Goal: Transaction & Acquisition: Purchase product/service

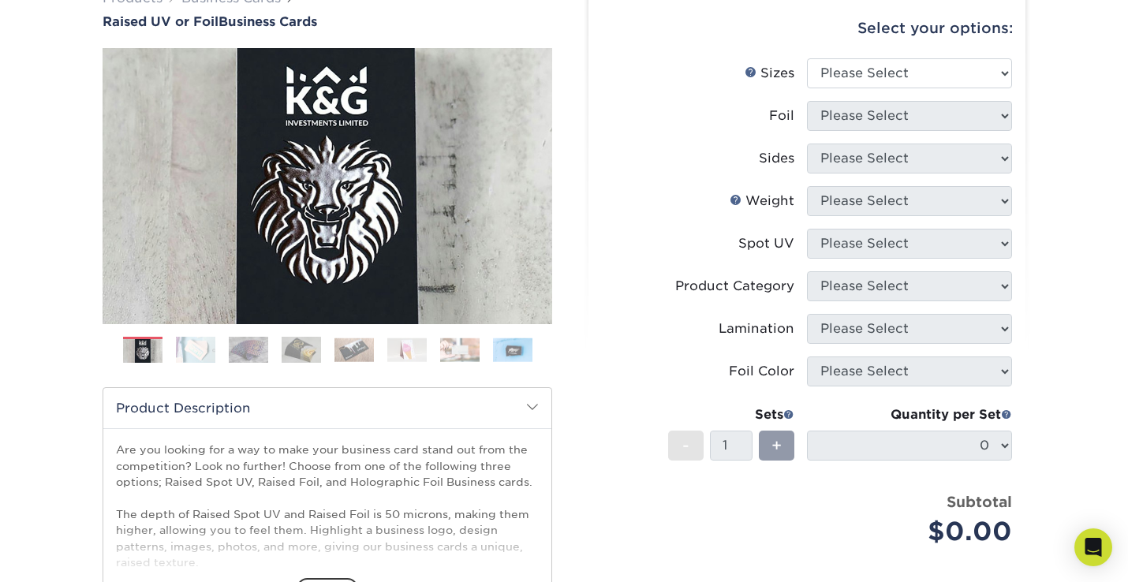
scroll to position [244, 0]
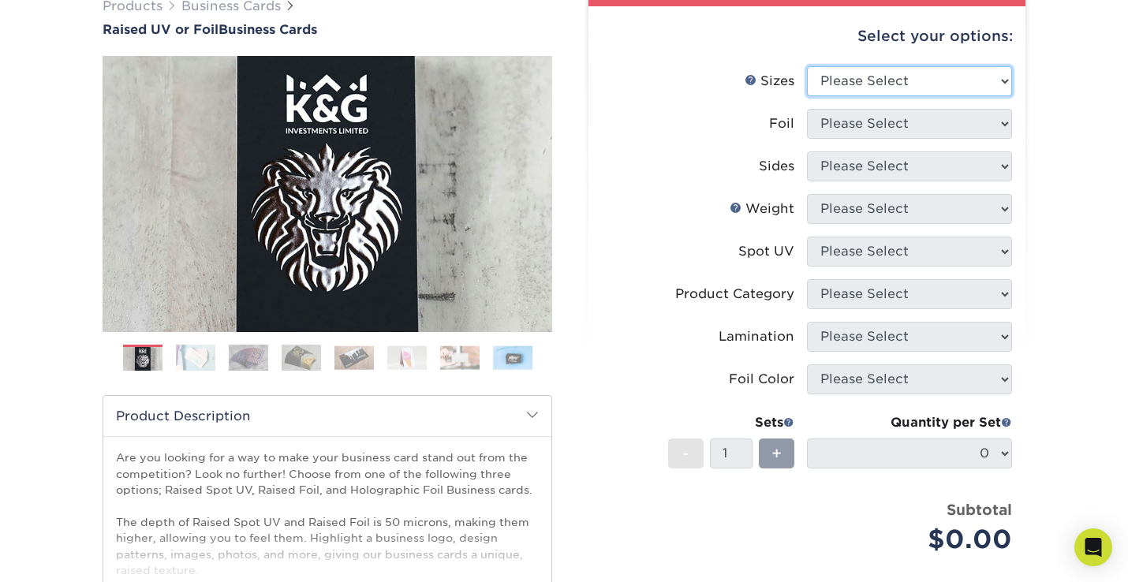
select select "2.00x3.50"
click option "2" x 3.5" - Standard" at bounding box center [0, 0] width 0 height 0
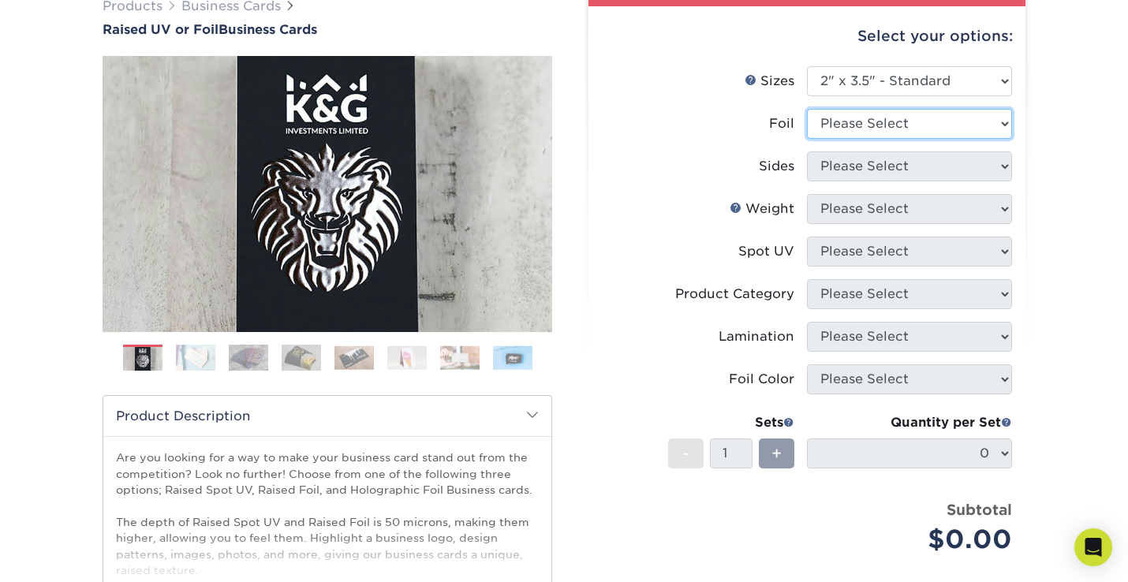
select select "1"
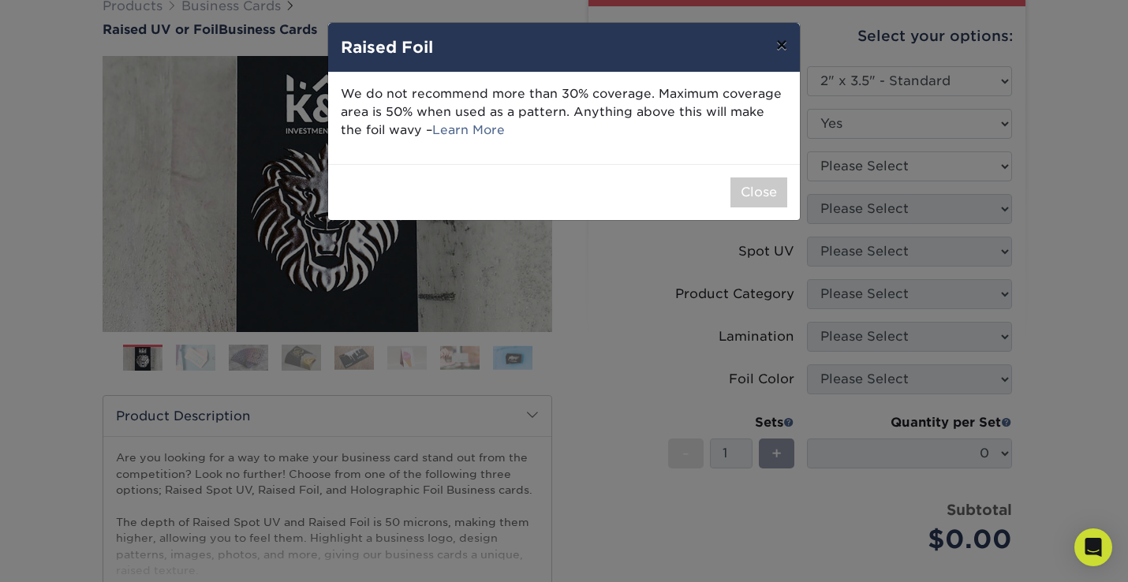
click at [783, 49] on button "×" at bounding box center [781, 45] width 36 height 44
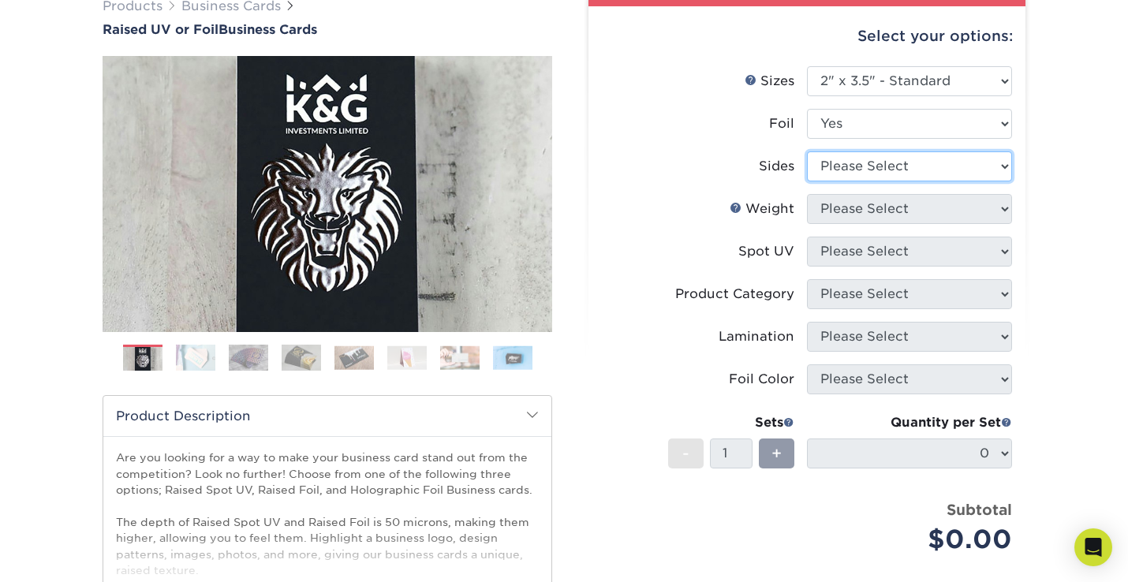
select select "a75ac2f1-9911-48d6-841d-245b5ac08f27"
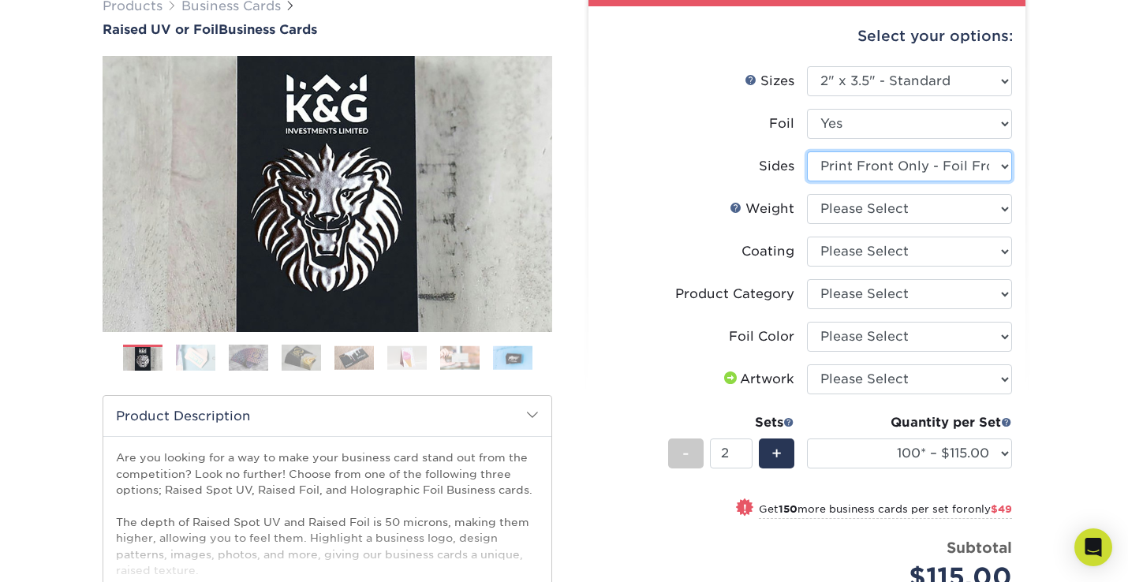
click at [745, 449] on input "2" at bounding box center [731, 454] width 42 height 30
click at [745, 449] on input "3" at bounding box center [731, 454] width 42 height 30
click at [745, 449] on input "4" at bounding box center [731, 454] width 42 height 30
click at [745, 449] on input "5" at bounding box center [731, 454] width 42 height 30
click at [745, 449] on input "6" at bounding box center [731, 454] width 42 height 30
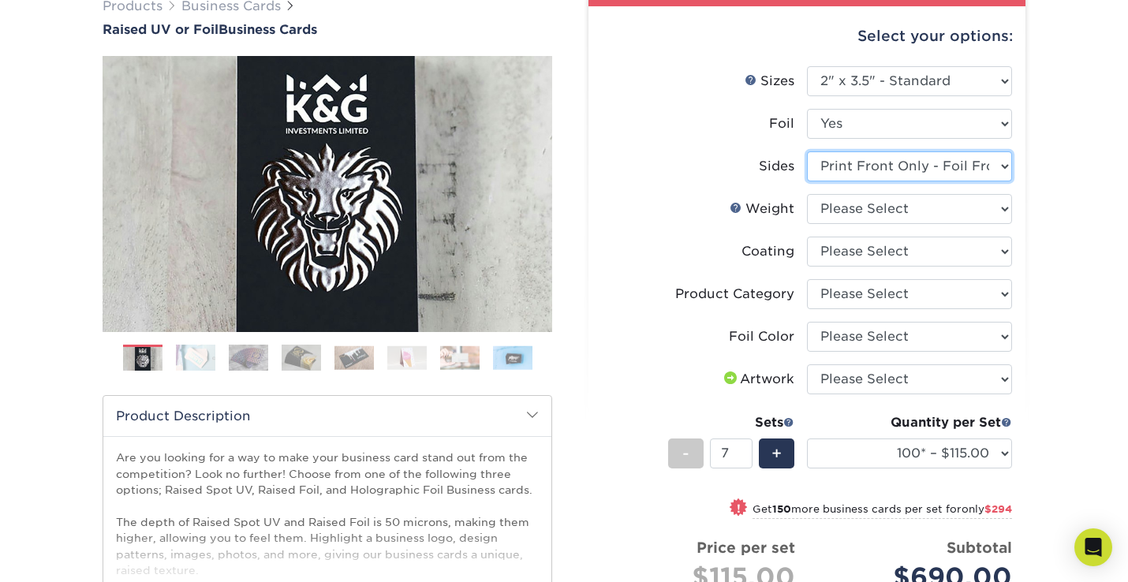
click at [745, 449] on input "7" at bounding box center [731, 454] width 42 height 30
click at [745, 449] on input "8" at bounding box center [731, 454] width 42 height 30
click at [745, 449] on input "9" at bounding box center [731, 454] width 42 height 30
click at [745, 449] on input "10" at bounding box center [731, 454] width 42 height 30
click at [745, 449] on input "11" at bounding box center [731, 454] width 42 height 30
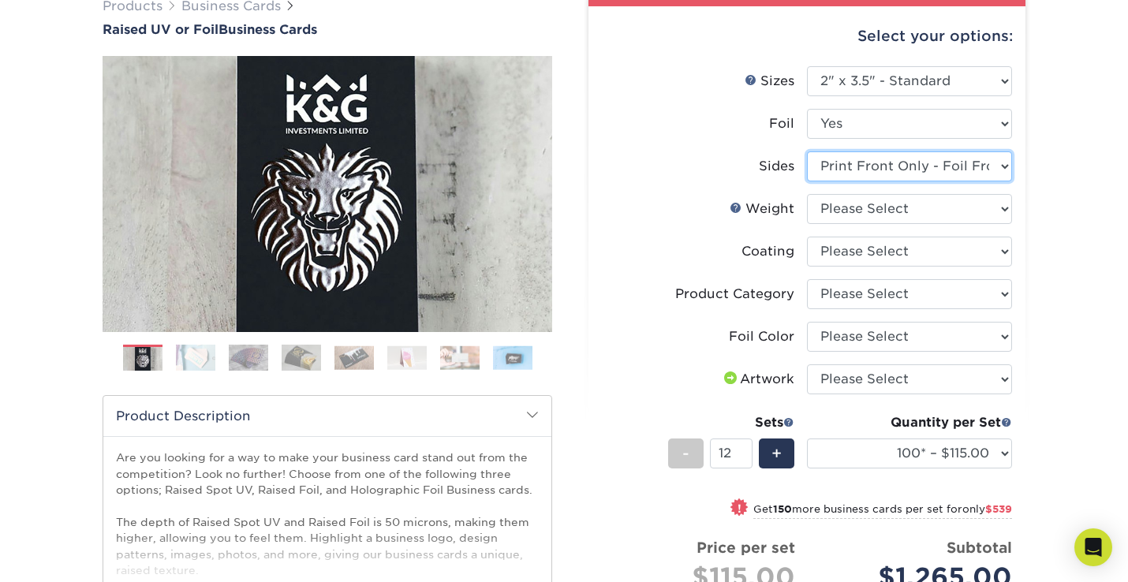
click at [745, 449] on input "12" at bounding box center [731, 454] width 42 height 30
click at [745, 449] on input "13" at bounding box center [731, 454] width 42 height 30
click at [745, 449] on input "14" at bounding box center [731, 454] width 42 height 30
click at [745, 449] on input "15" at bounding box center [731, 454] width 42 height 30
type input "16"
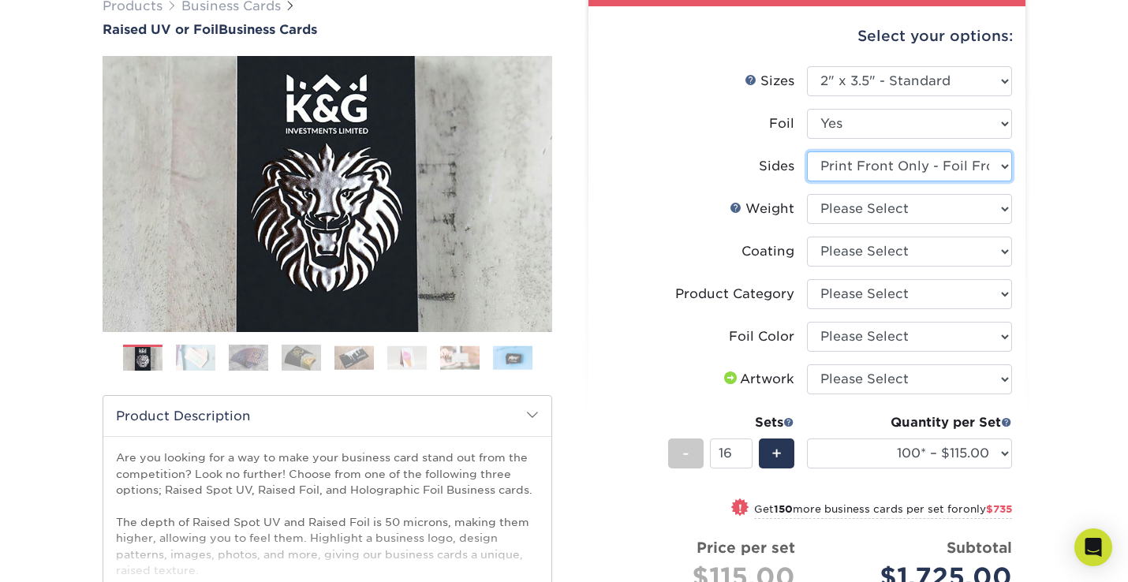
click at [745, 449] on input "16" at bounding box center [731, 454] width 42 height 30
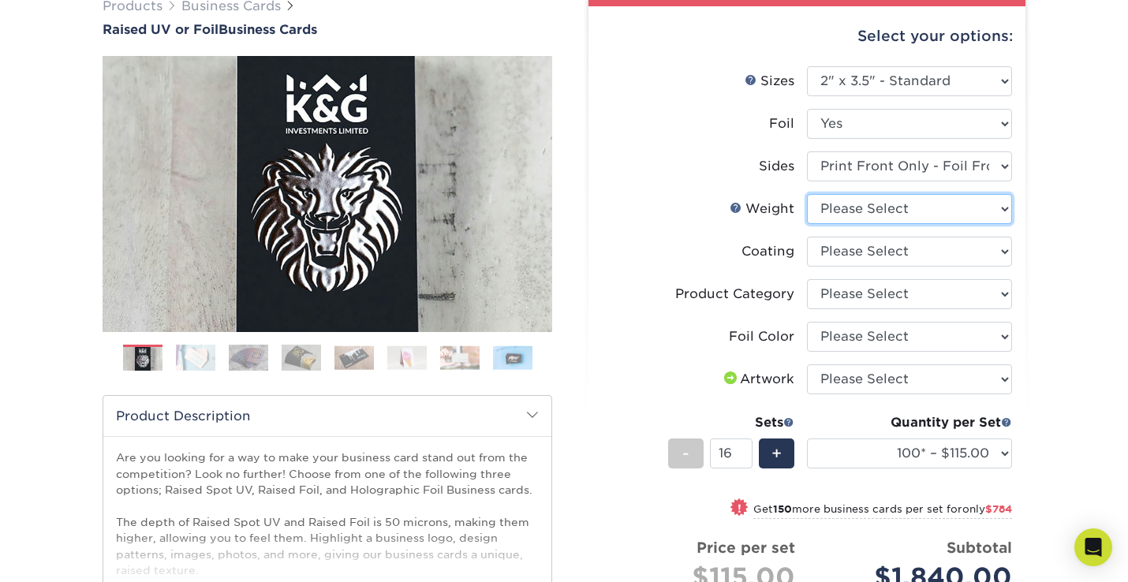
select select "16PT"
click at [907, 257] on form "Sizes Help Sizes Please Select 2" x 3.5" - Standard Foil Please Select" at bounding box center [807, 379] width 412 height 627
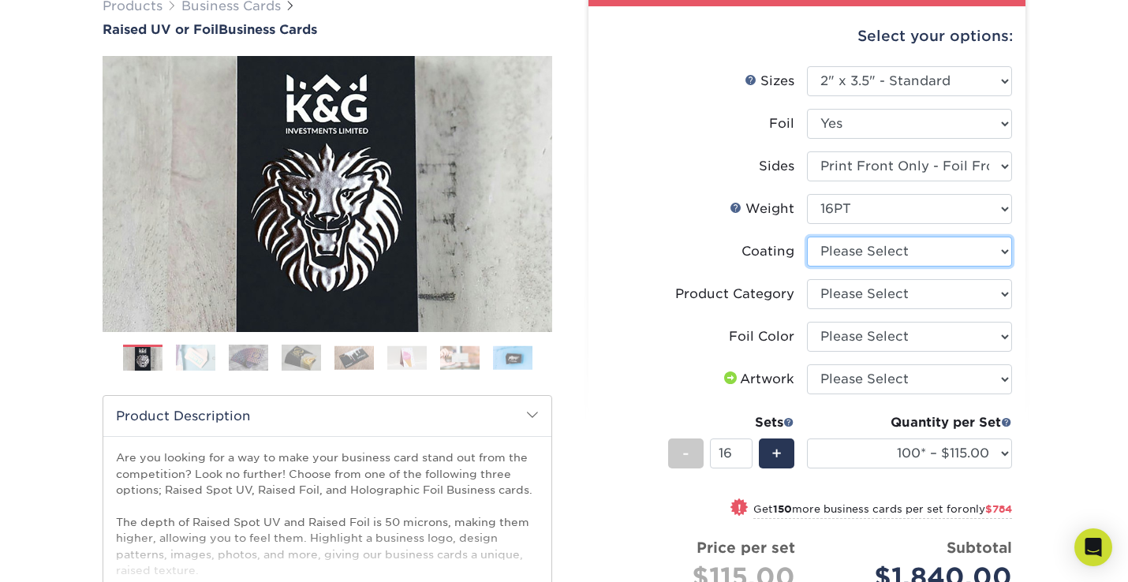
select select "3e7618de-abca-4bda-9f97-8b9129e913d8"
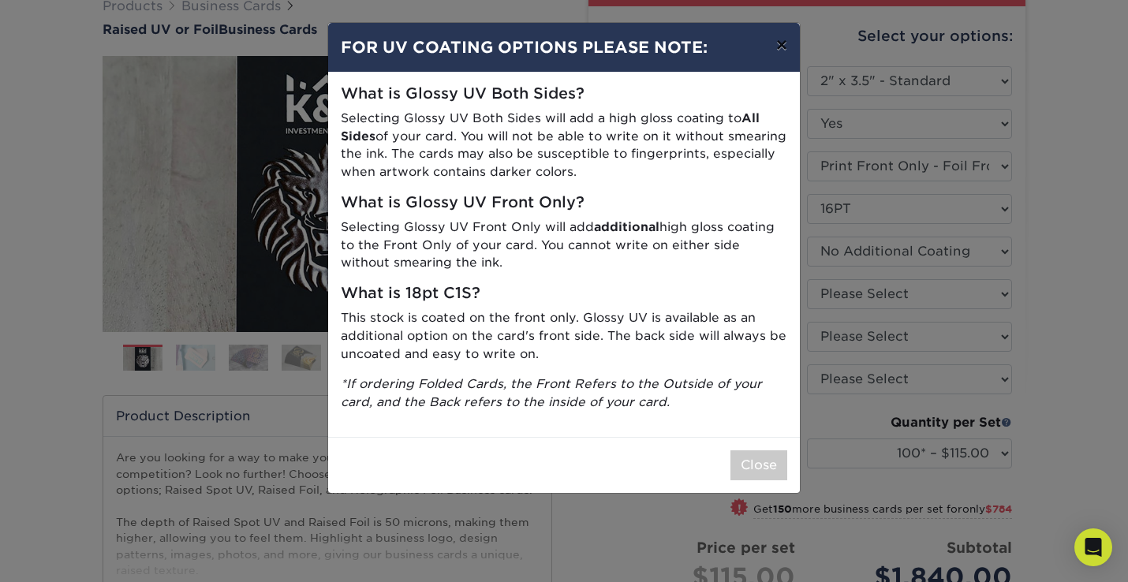
click at [780, 50] on button "×" at bounding box center [781, 45] width 36 height 44
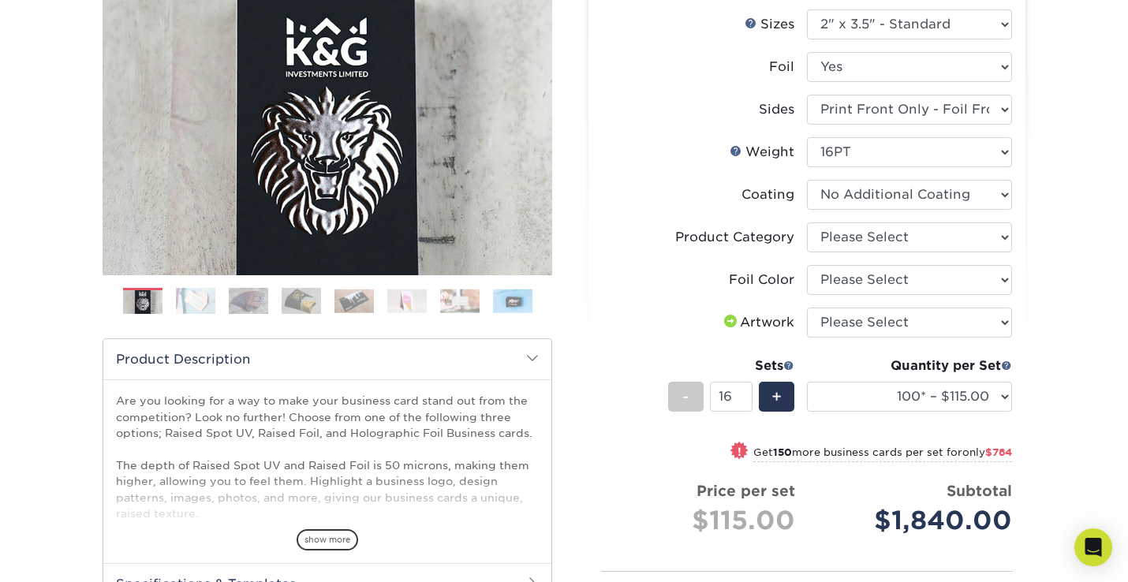
scroll to position [303, 0]
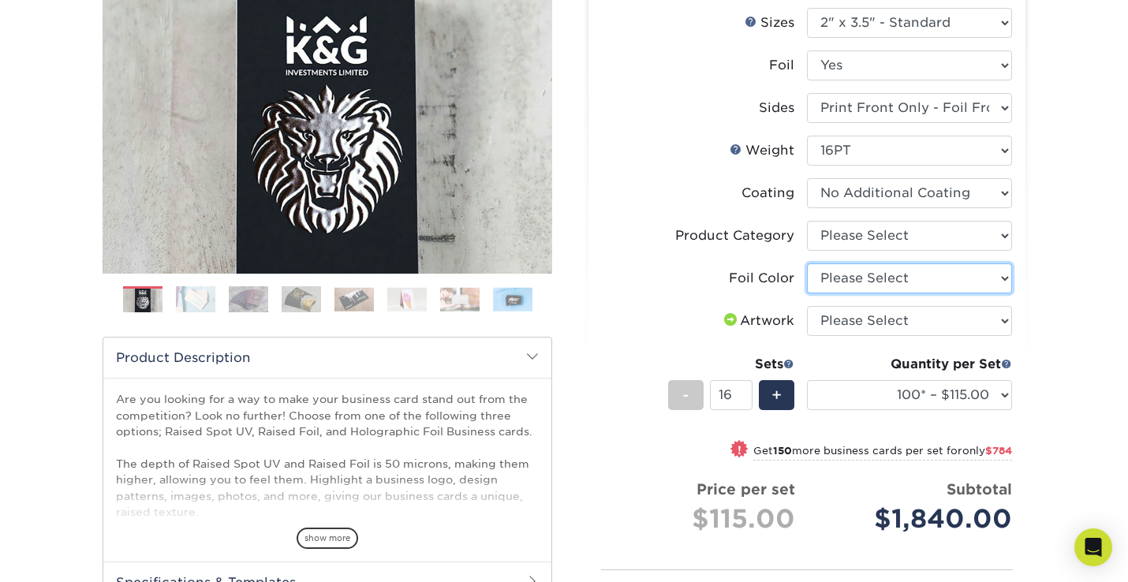
select select "acffa4a5-22f9-4585-ba3f-0adaa54b8c85"
click option "Gold Foil" at bounding box center [0, 0] width 0 height 0
click at [1032, 290] on div "Select your options: Sizes Help Sizes Please Select 2" x 3.5" - Standard" at bounding box center [800, 381] width 473 height 886
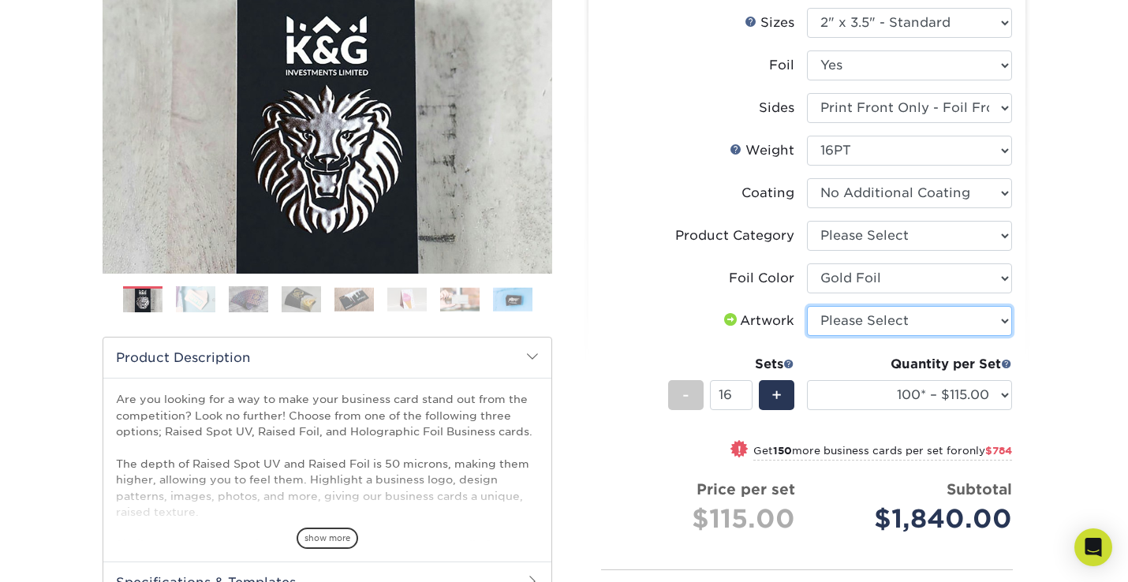
select select "upload"
click option "I will upload files" at bounding box center [0, 0] width 0 height 0
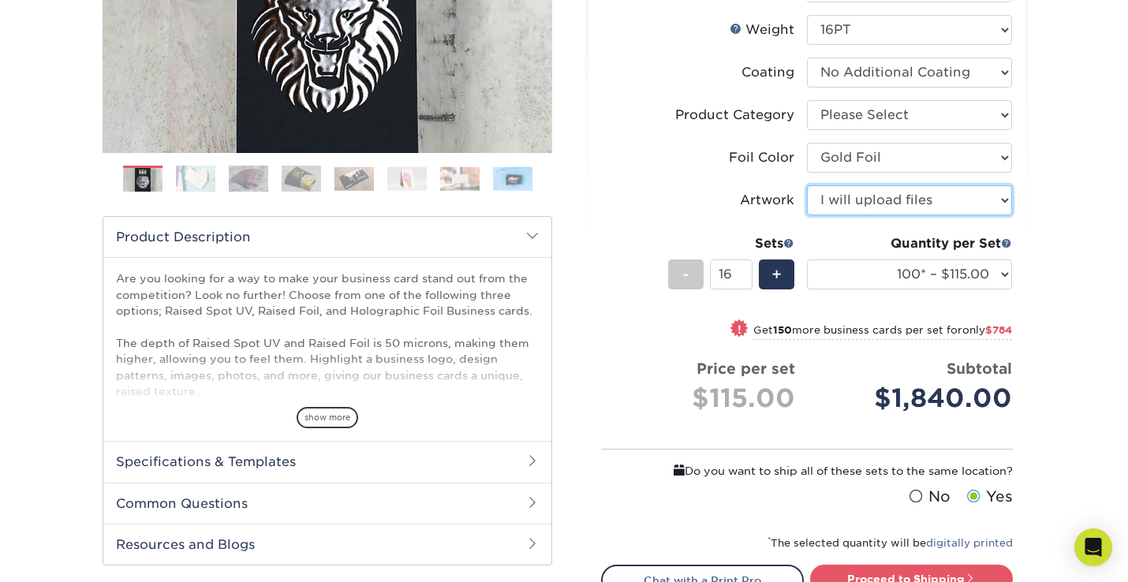
scroll to position [427, 0]
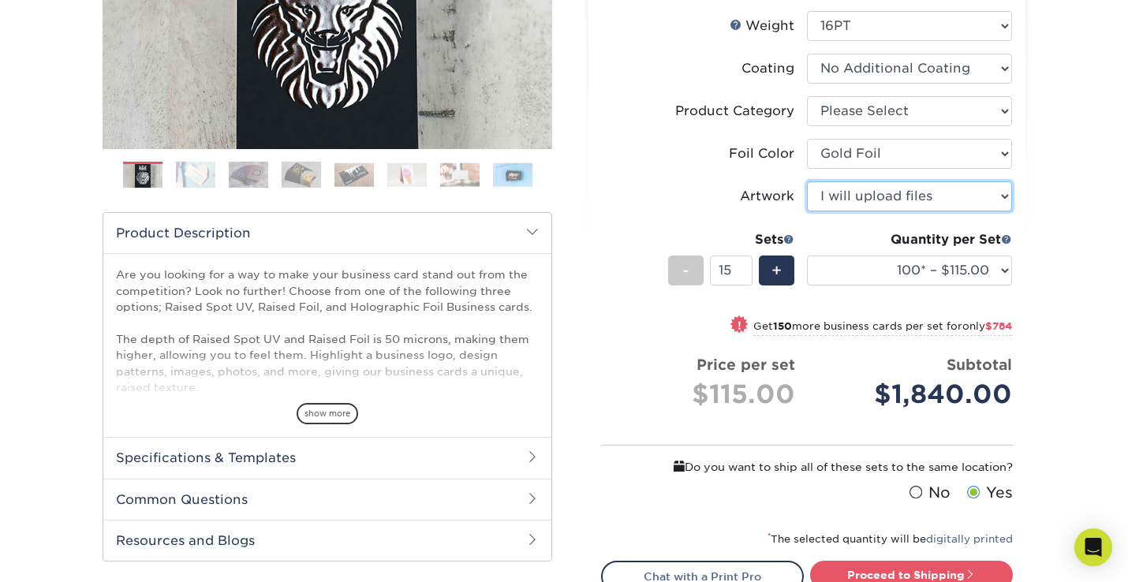
click at [745, 274] on input "15" at bounding box center [731, 271] width 42 height 30
click at [745, 274] on input "14" at bounding box center [731, 271] width 42 height 30
click at [745, 274] on input "13" at bounding box center [731, 271] width 42 height 30
click at [745, 274] on input "12" at bounding box center [731, 271] width 42 height 30
click at [745, 274] on input "11" at bounding box center [731, 271] width 42 height 30
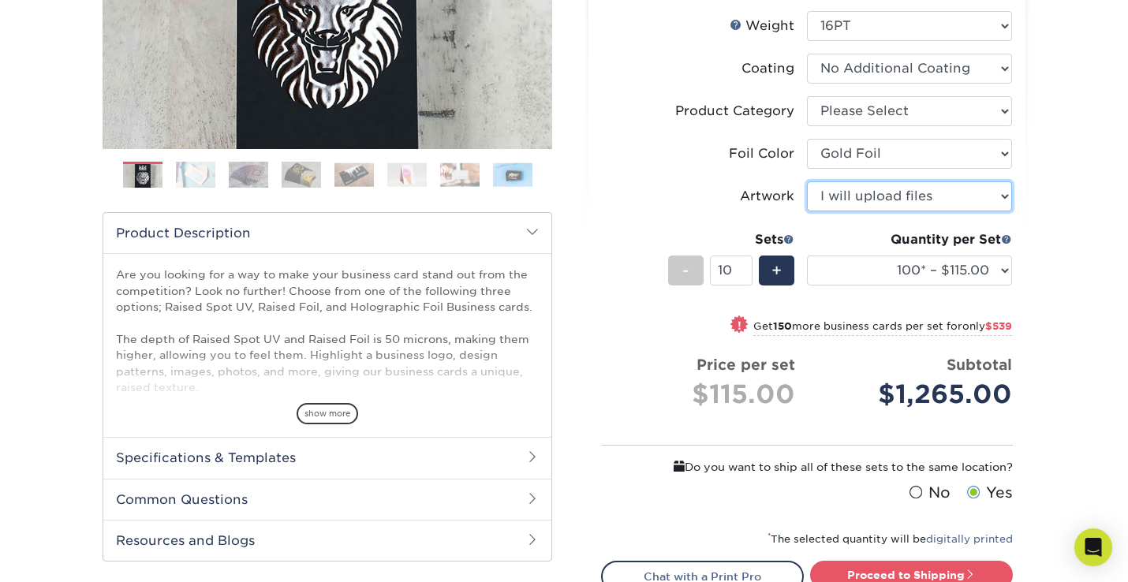
click at [745, 274] on input "10" at bounding box center [731, 271] width 42 height 30
click at [745, 274] on input "9" at bounding box center [731, 271] width 42 height 30
click at [745, 274] on input "8" at bounding box center [731, 271] width 42 height 30
click at [745, 274] on input "7" at bounding box center [731, 271] width 42 height 30
click at [745, 274] on input "6" at bounding box center [731, 271] width 42 height 30
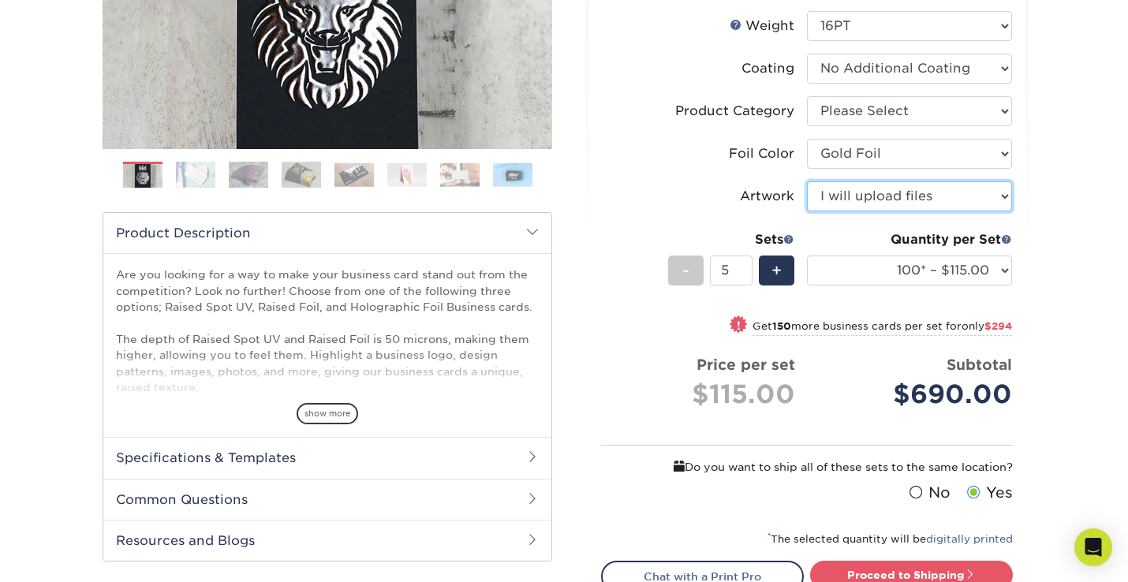
click at [745, 274] on input "5" at bounding box center [731, 271] width 42 height 30
click at [745, 274] on input "4" at bounding box center [731, 271] width 42 height 30
click at [745, 274] on input "3" at bounding box center [731, 271] width 42 height 30
click at [745, 274] on input "2" at bounding box center [731, 271] width 42 height 30
type input "1"
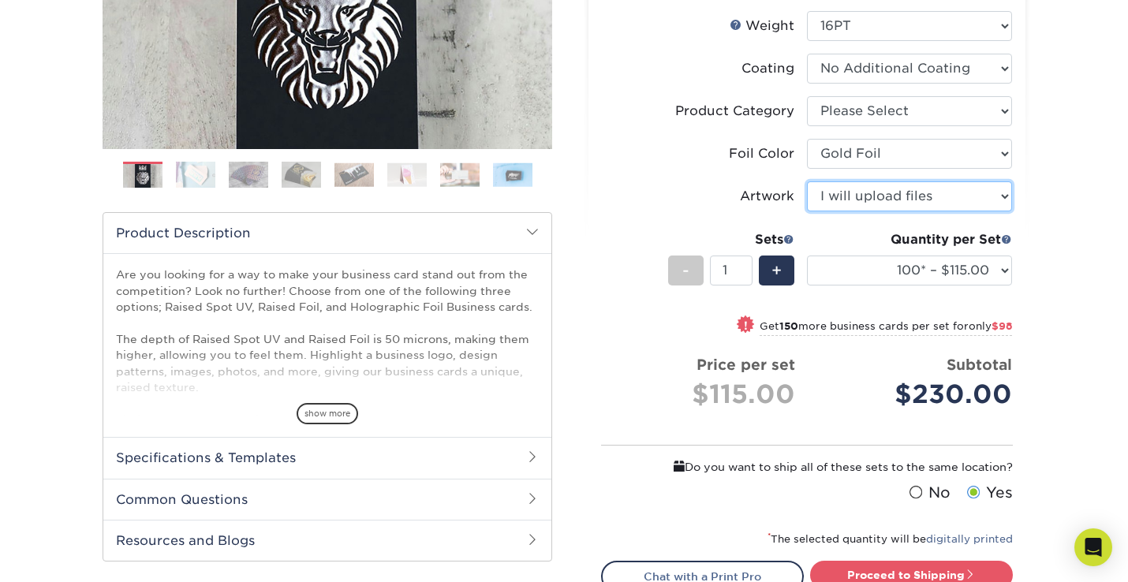
click at [745, 274] on input "1" at bounding box center [731, 271] width 42 height 30
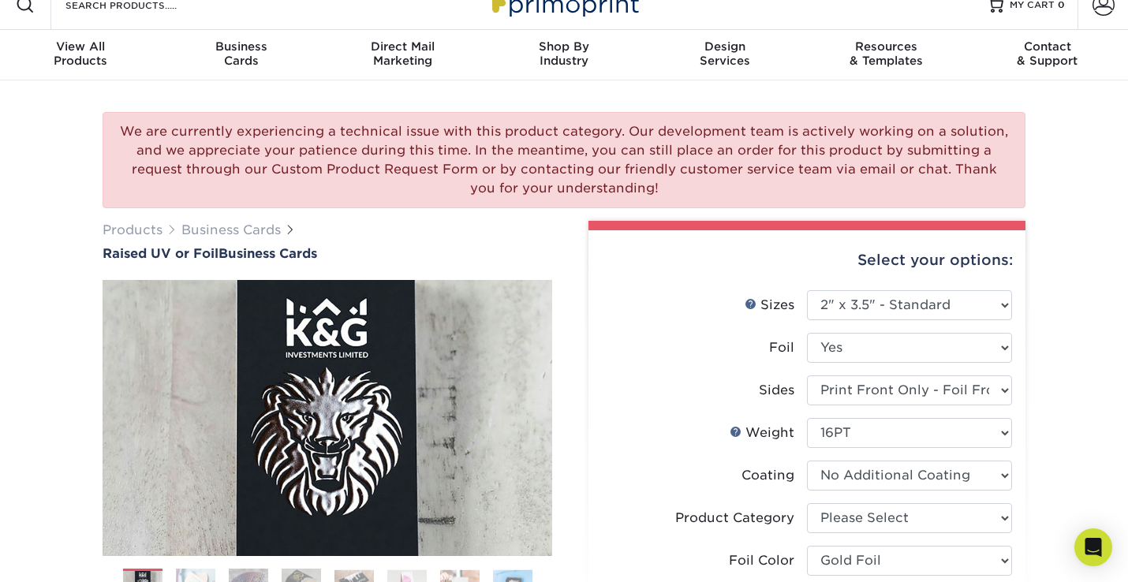
scroll to position [0, 0]
